Goal: Task Accomplishment & Management: Use online tool/utility

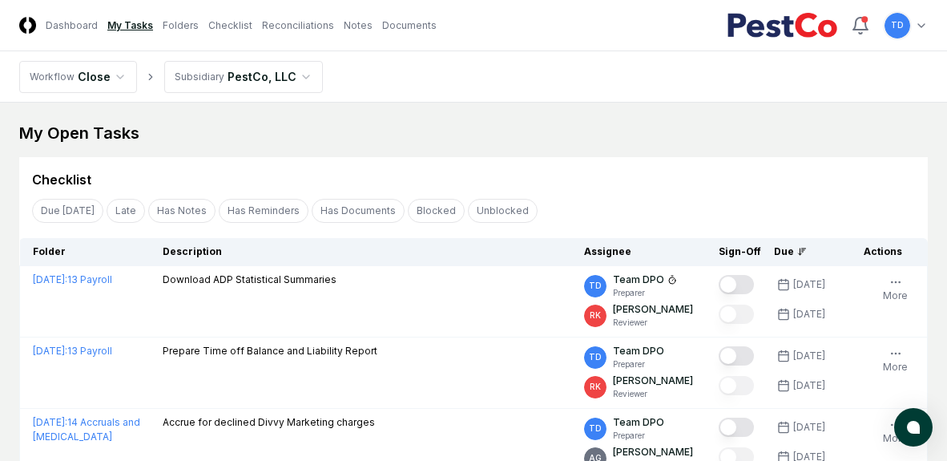
scroll to position [29, 0]
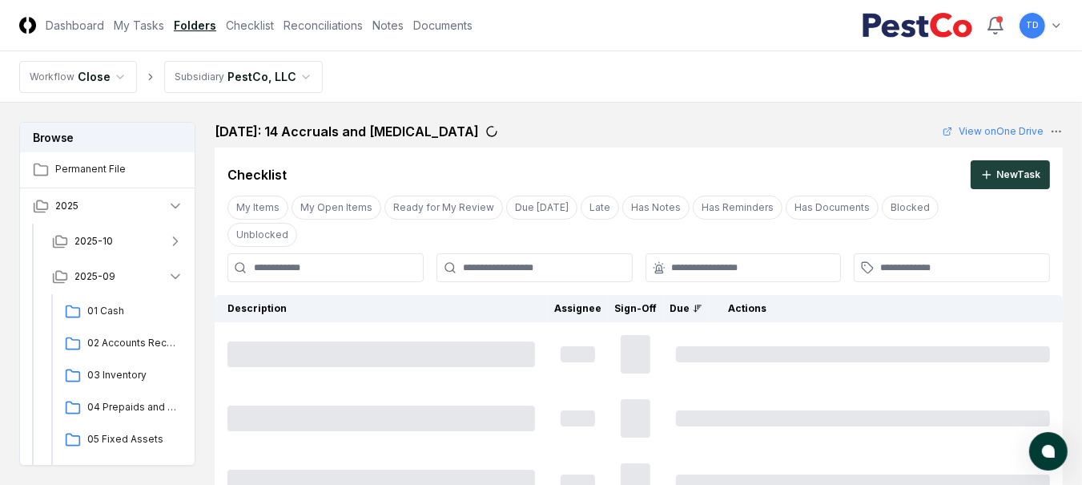
scroll to position [86, 0]
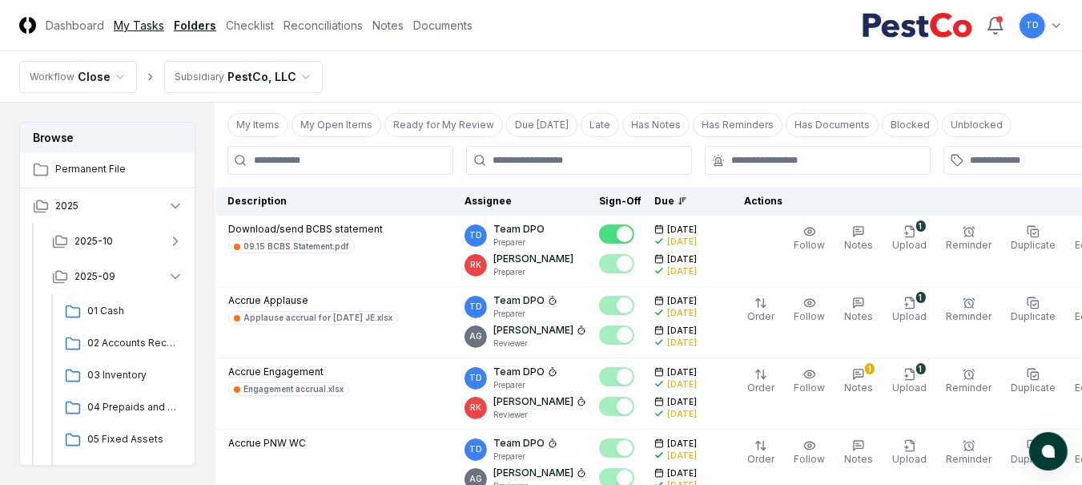
click at [125, 20] on link "My Tasks" at bounding box center [139, 25] width 50 height 17
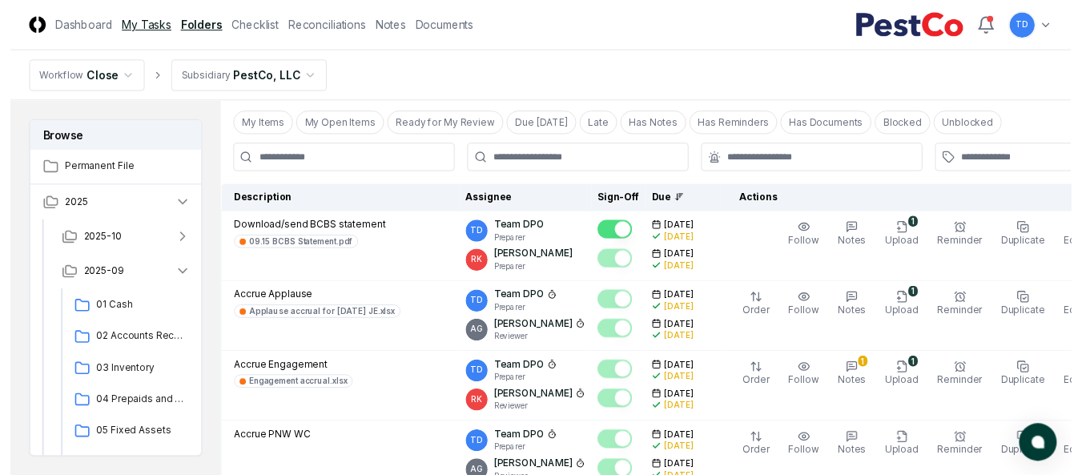
scroll to position [143, 0]
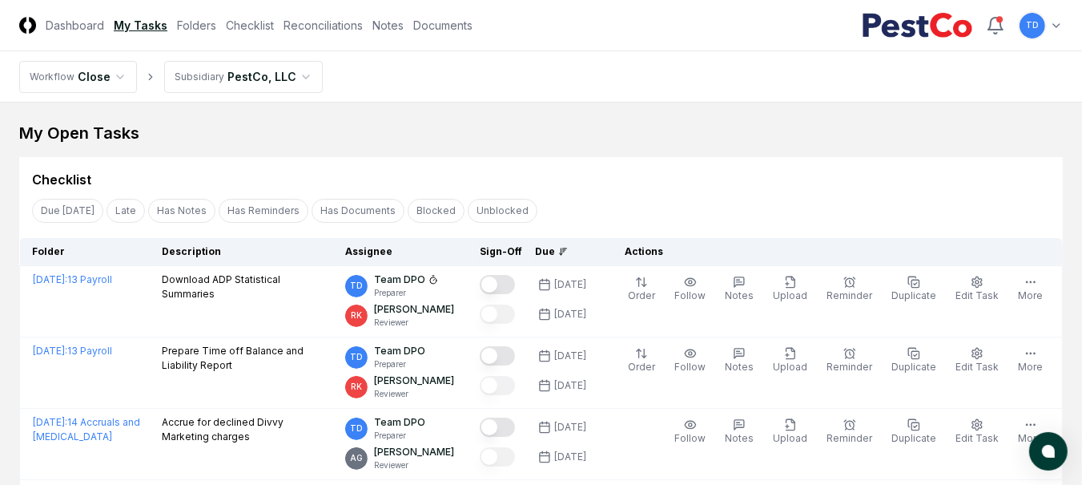
scroll to position [526, 0]
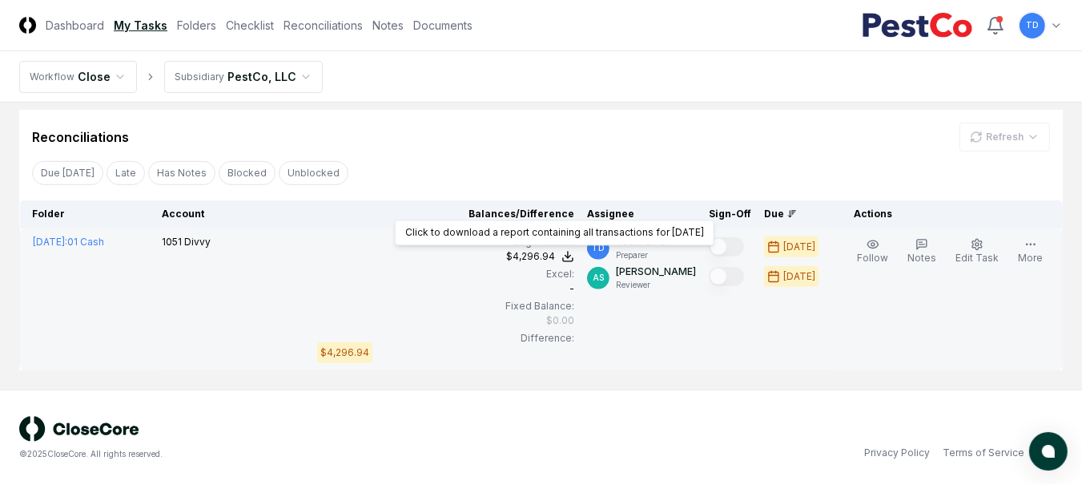
click at [574, 256] on icon at bounding box center [568, 256] width 13 height 13
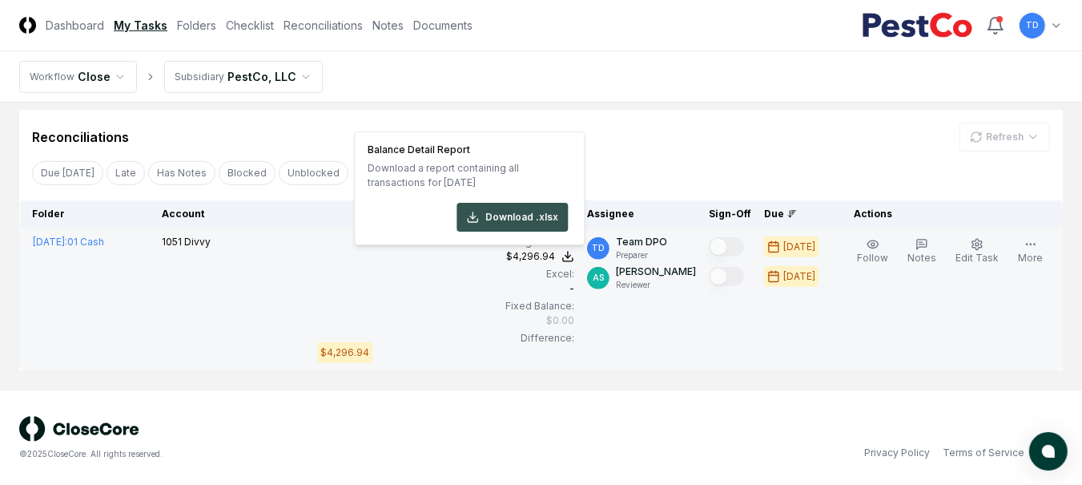
click at [526, 217] on button "Download .xlsx" at bounding box center [512, 217] width 111 height 29
